Goal: Task Accomplishment & Management: Manage account settings

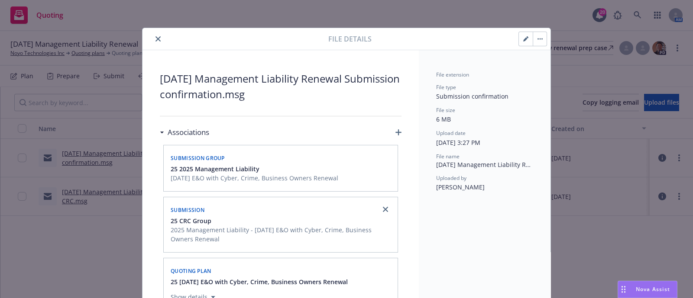
click at [156, 41] on icon "close" at bounding box center [158, 38] width 5 height 5
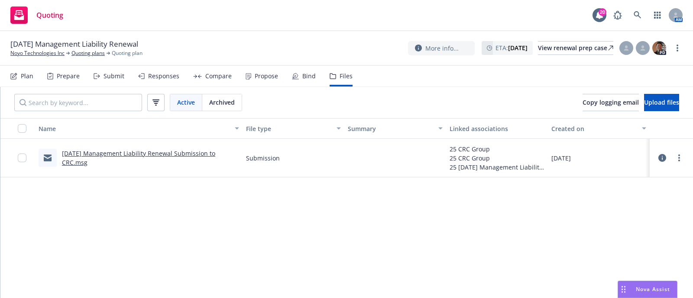
click at [659, 159] on icon at bounding box center [662, 158] width 8 height 8
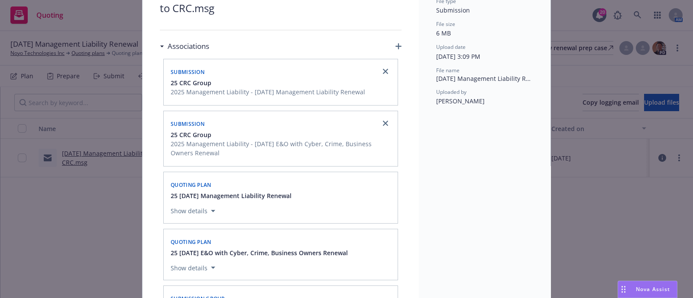
scroll to position [85, 0]
click at [385, 71] on link "close" at bounding box center [385, 72] width 10 height 10
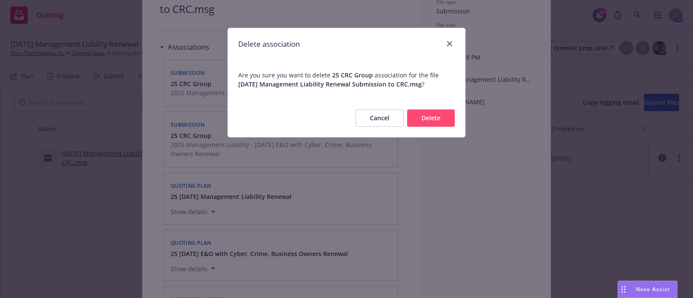
click at [427, 116] on button "Delete" at bounding box center [431, 118] width 48 height 17
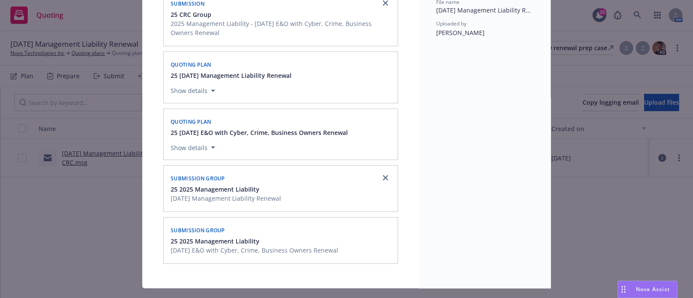
scroll to position [156, 0]
click at [383, 178] on icon "close" at bounding box center [385, 177] width 5 height 5
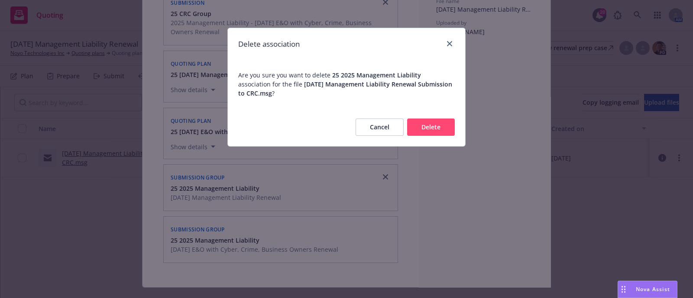
click at [422, 128] on button "Delete" at bounding box center [431, 127] width 48 height 17
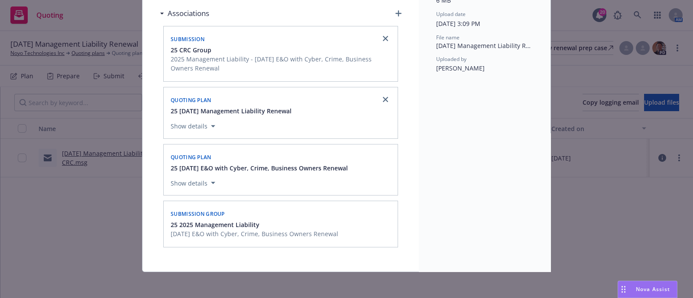
scroll to position [84, 0]
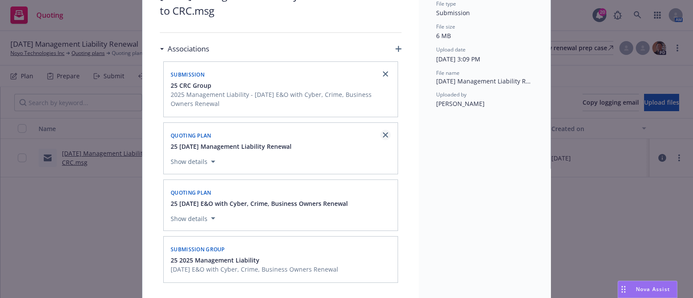
click at [383, 136] on icon "close" at bounding box center [385, 135] width 5 height 5
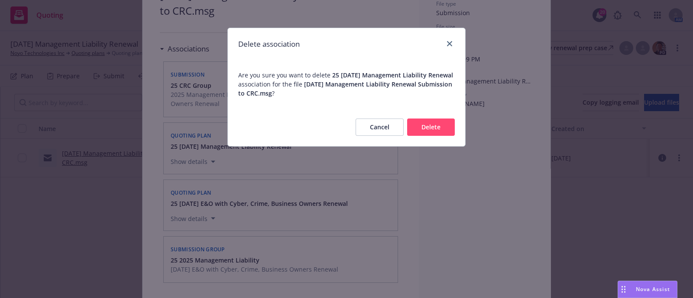
click at [422, 136] on button "Delete" at bounding box center [431, 127] width 48 height 17
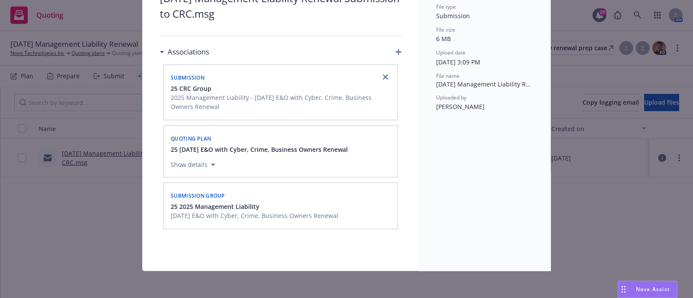
scroll to position [0, 0]
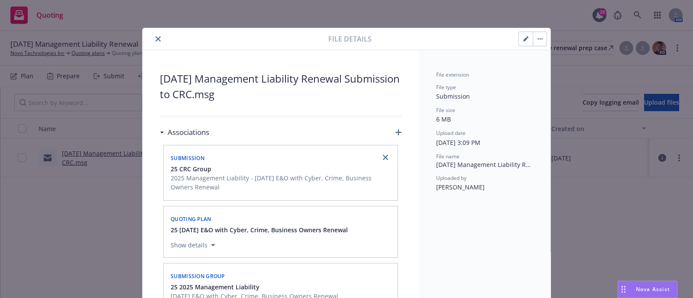
click at [153, 39] on button "close" at bounding box center [158, 39] width 10 height 10
